Goal: Contribute content: Add original content to the website for others to see

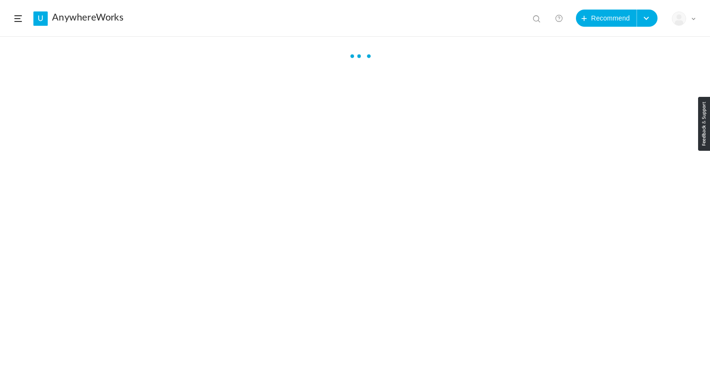
scroll to position [1760, 0]
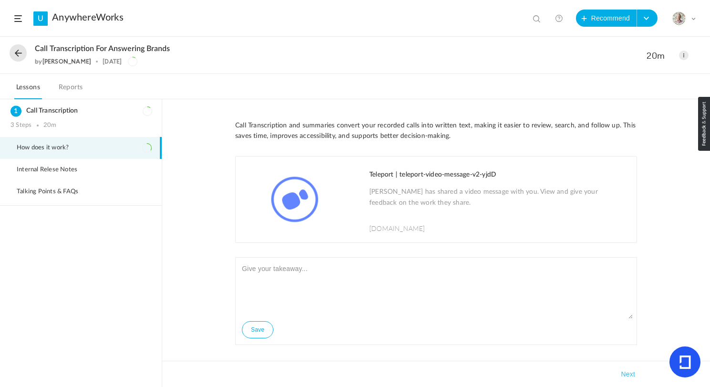
click at [372, 324] on div "Save" at bounding box center [435, 301] width 401 height 88
click at [69, 49] on span "Call Transcription for Answering Brands" at bounding box center [102, 48] width 135 height 9
click at [51, 48] on span "Call Transcription for Answering Brands" at bounding box center [102, 48] width 135 height 9
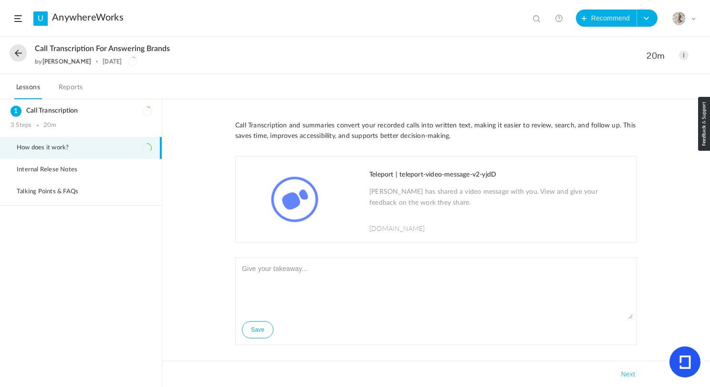
click at [39, 48] on span "Call Transcription for Answering Brands" at bounding box center [102, 48] width 135 height 9
click at [93, 51] on span "Call Transcription for Answering Brands" at bounding box center [102, 48] width 135 height 9
copy span "Call Transcription"
click at [684, 56] on span at bounding box center [684, 56] width 10 height 10
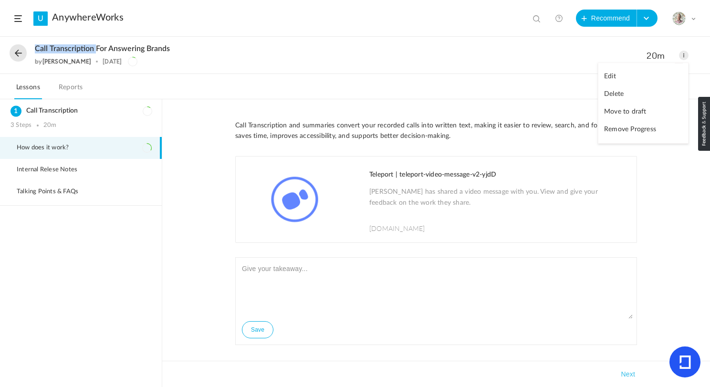
click at [629, 76] on link "Edit" at bounding box center [643, 77] width 90 height 18
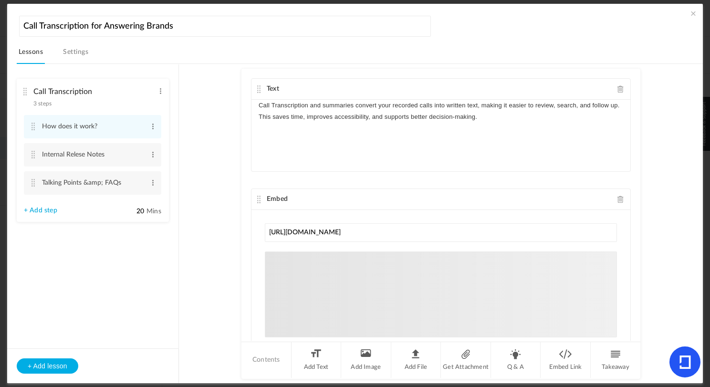
click at [73, 51] on link "Settings" at bounding box center [75, 55] width 29 height 18
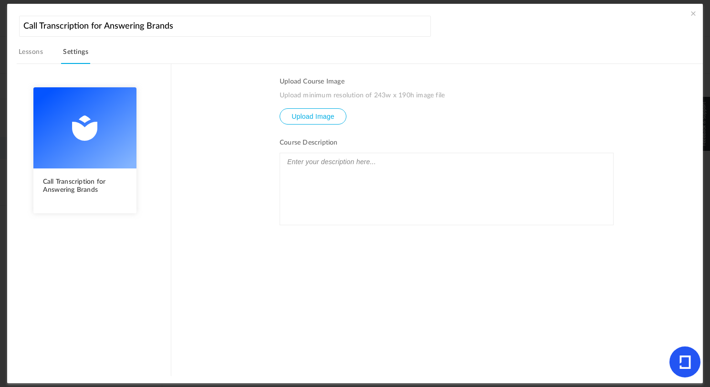
click at [82, 144] on img at bounding box center [84, 127] width 103 height 81
click at [86, 129] on img at bounding box center [84, 127] width 103 height 81
click at [309, 118] on input "file" at bounding box center [313, 123] width 66 height 29
type input "C:\fakepath\call transciption .jpg"
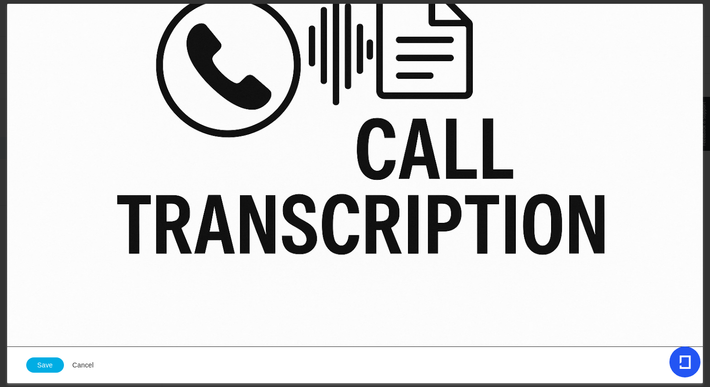
scroll to position [107, 0]
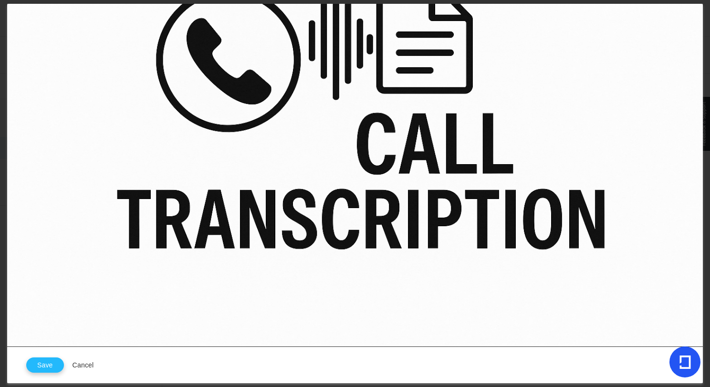
click at [39, 364] on button "Save" at bounding box center [45, 364] width 38 height 15
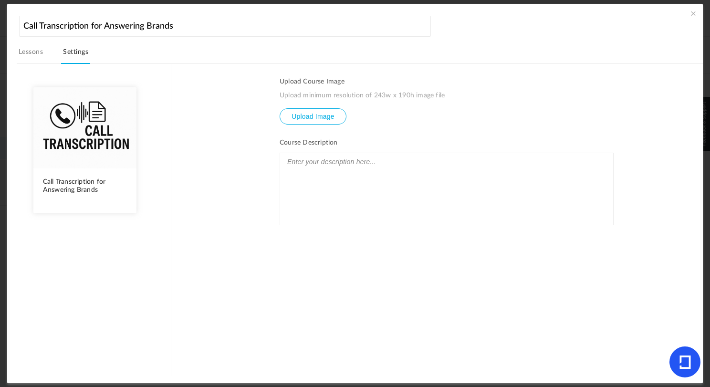
click at [690, 10] on span at bounding box center [693, 14] width 10 height 10
